Goal: Find specific page/section: Find specific page/section

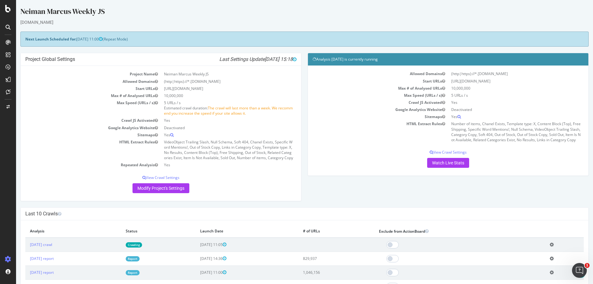
scroll to position [77, 0]
click at [33, 95] on div "SpeedWorkers" at bounding box center [36, 94] width 27 height 6
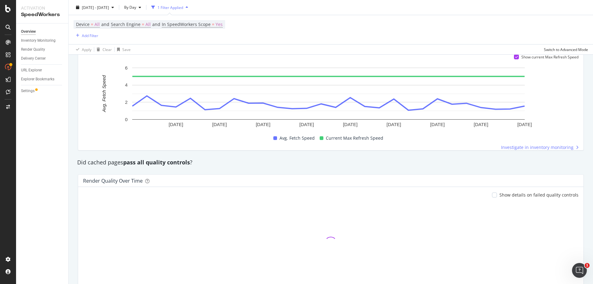
scroll to position [459, 0]
